Goal: Connect with others: Connect with others

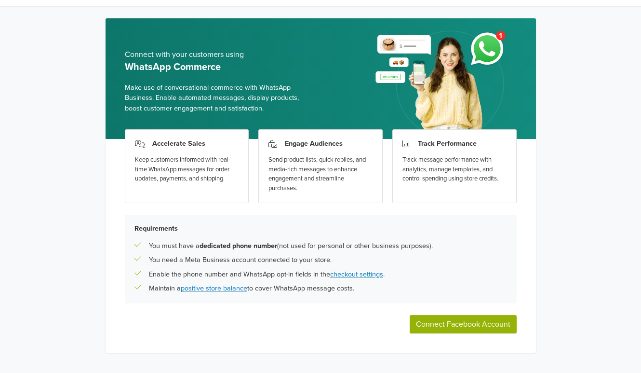
scroll to position [37, 0]
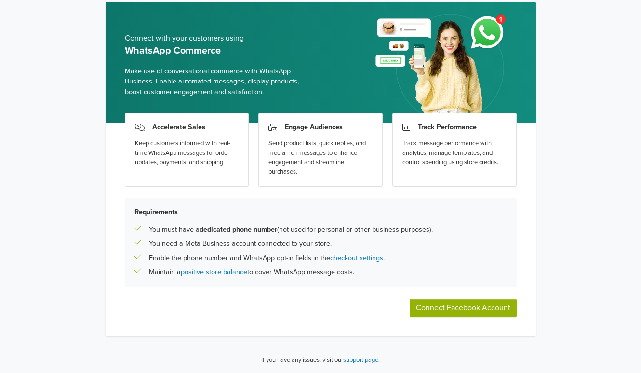
click at [466, 310] on button "Connect Facebook Account" at bounding box center [463, 307] width 107 height 18
click at [489, 303] on button "Connect Facebook Account" at bounding box center [463, 307] width 107 height 18
click at [443, 318] on div "Accelerate Sales Keep customers informed with real-time WhatsApp messages for o…" at bounding box center [321, 228] width 430 height 213
click at [450, 306] on button "Connect Facebook Account" at bounding box center [463, 307] width 107 height 18
click at [454, 306] on button "Connect Facebook Account" at bounding box center [463, 307] width 107 height 18
